Goal: Information Seeking & Learning: Check status

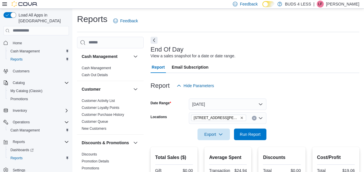
scroll to position [150, 0]
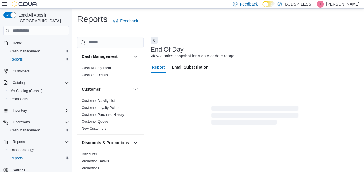
scroll to position [10, 0]
